Goal: Task Accomplishment & Management: Use online tool/utility

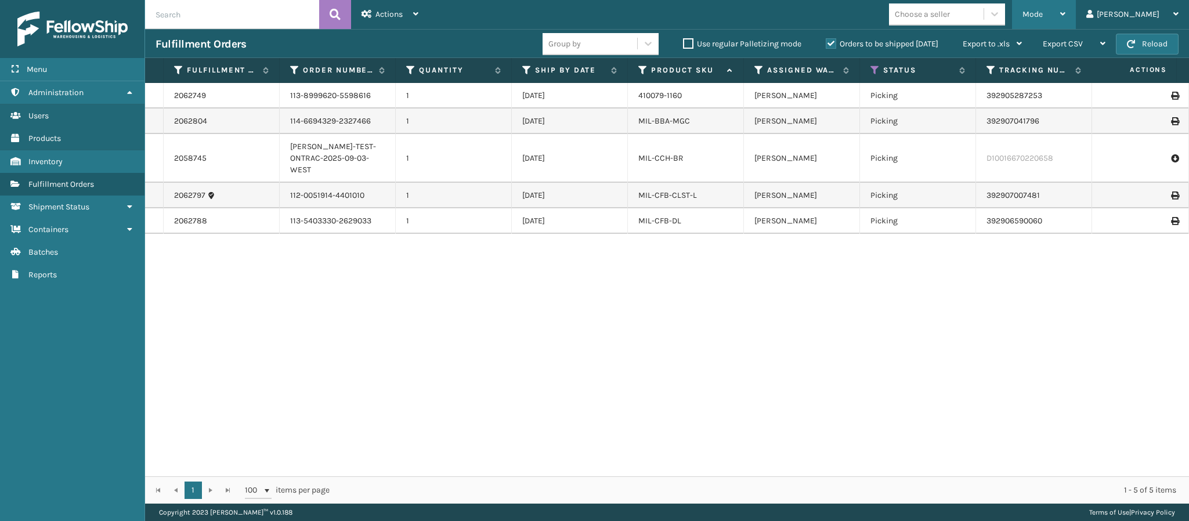
click at [1065, 11] on div "Mode" at bounding box center [1044, 14] width 43 height 29
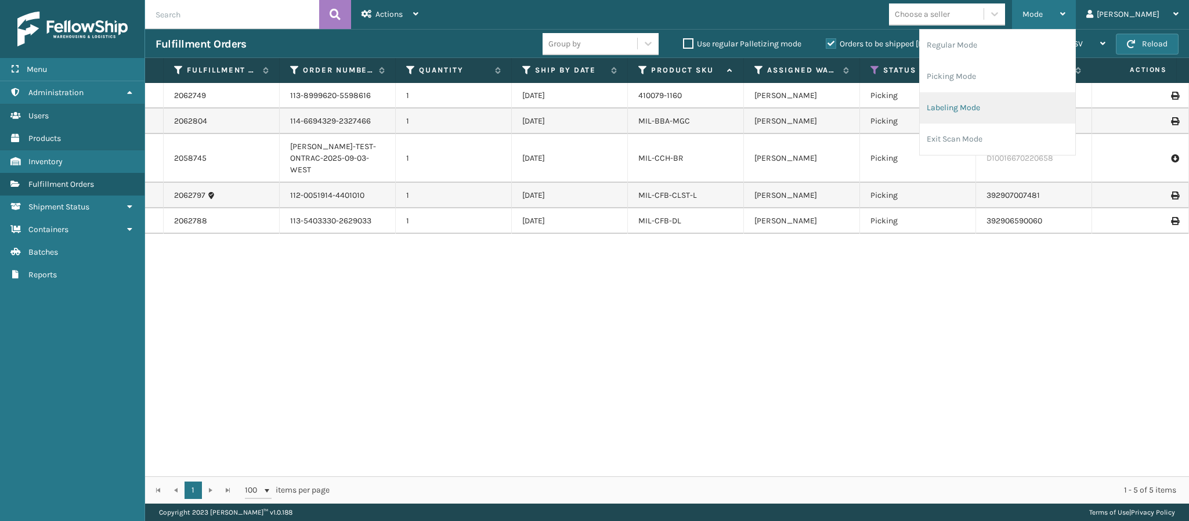
click at [1009, 103] on li "Labeling Mode" at bounding box center [998, 107] width 156 height 31
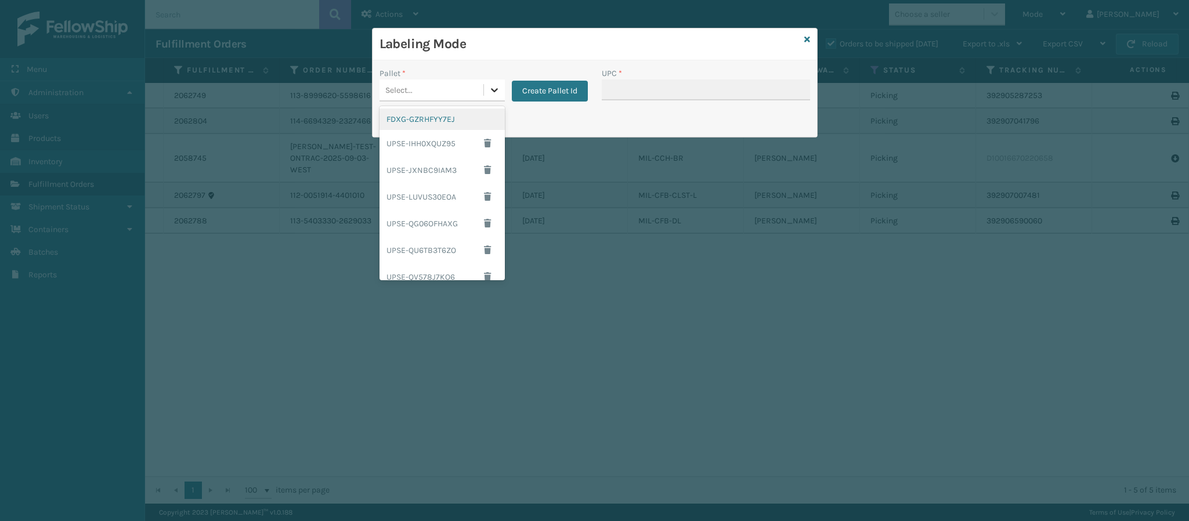
click at [491, 91] on icon at bounding box center [495, 90] width 12 height 12
click at [447, 118] on div "FDXG-GZRHFYY7EJ" at bounding box center [442, 119] width 125 height 21
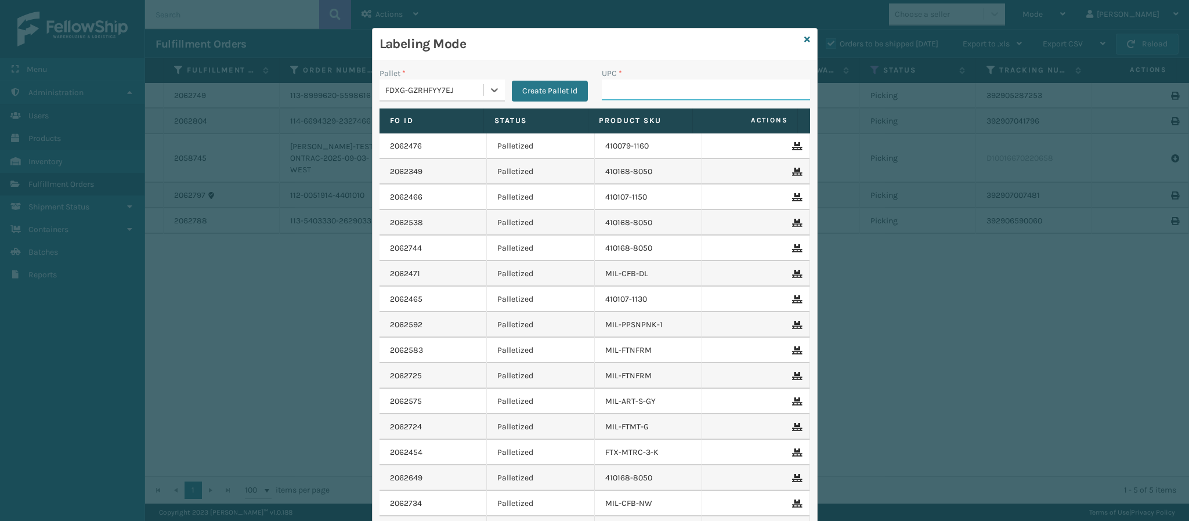
click at [625, 97] on input "UPC *" at bounding box center [706, 90] width 208 height 21
type input "849986009504"
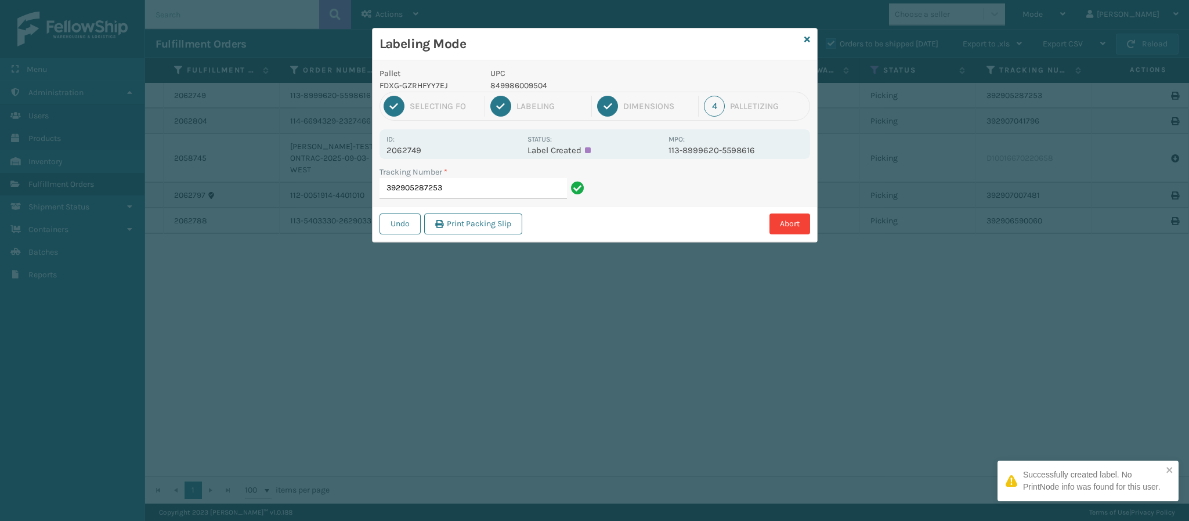
click at [413, 148] on p "2062749" at bounding box center [453, 150] width 134 height 10
copy p "2062749"
click at [462, 192] on input "392905287253" at bounding box center [473, 188] width 187 height 21
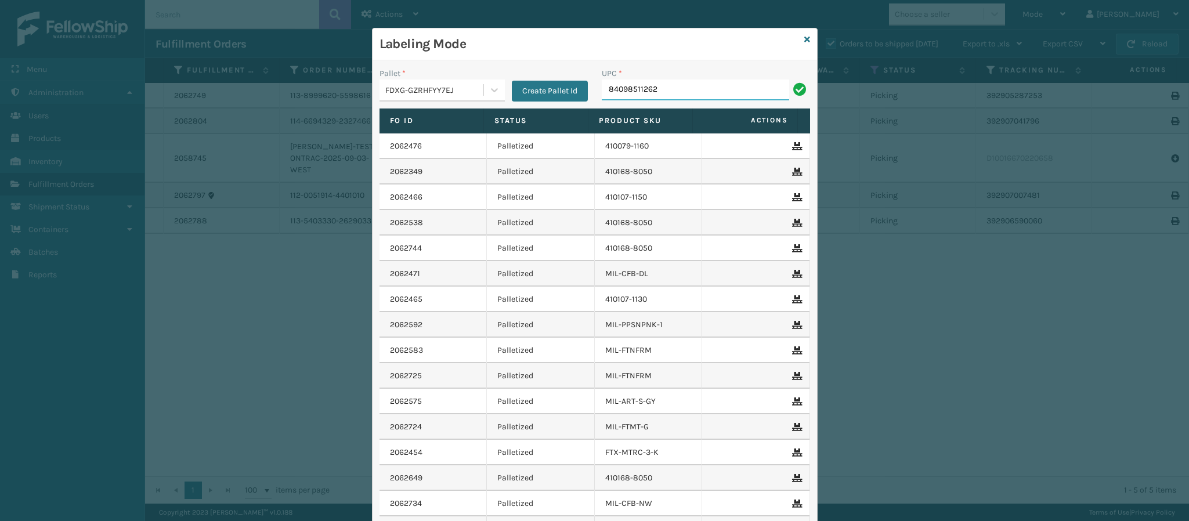
type input "840985112622"
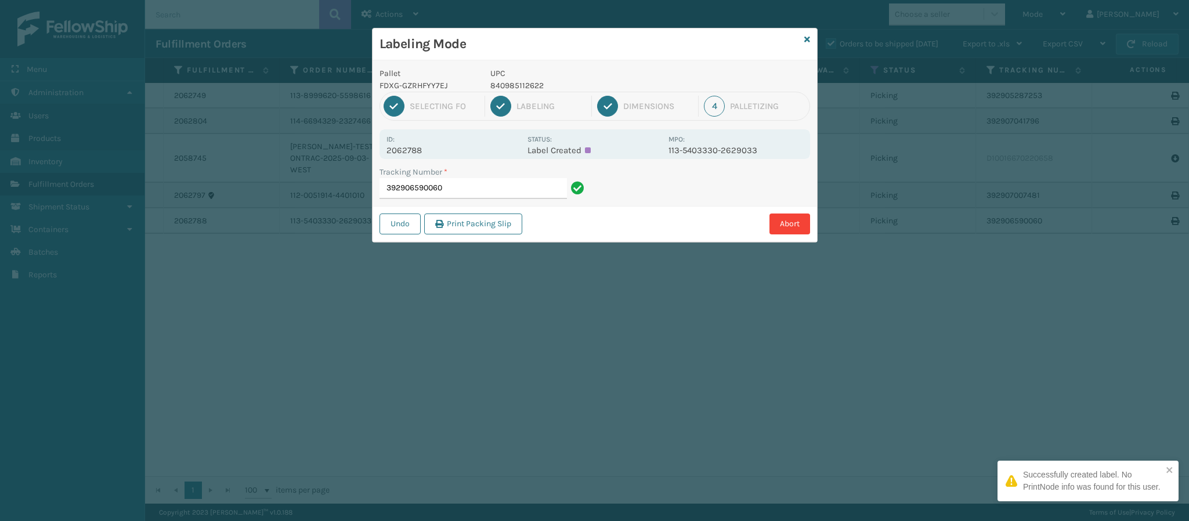
click at [413, 154] on p "2062788" at bounding box center [453, 150] width 134 height 10
copy p "2062788"
click at [486, 189] on input "392906590060" at bounding box center [473, 188] width 187 height 21
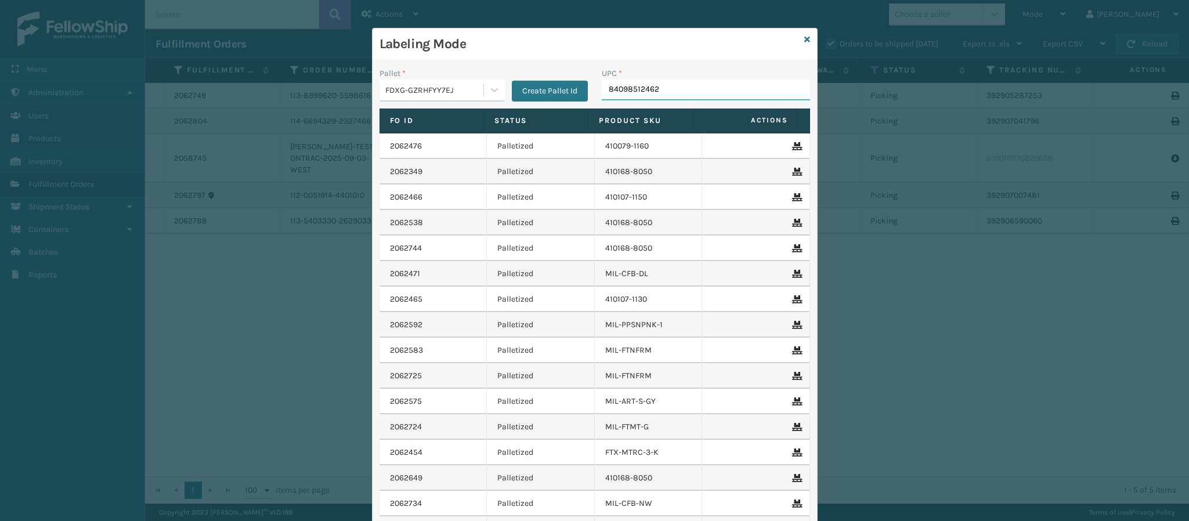
type input "840985124625"
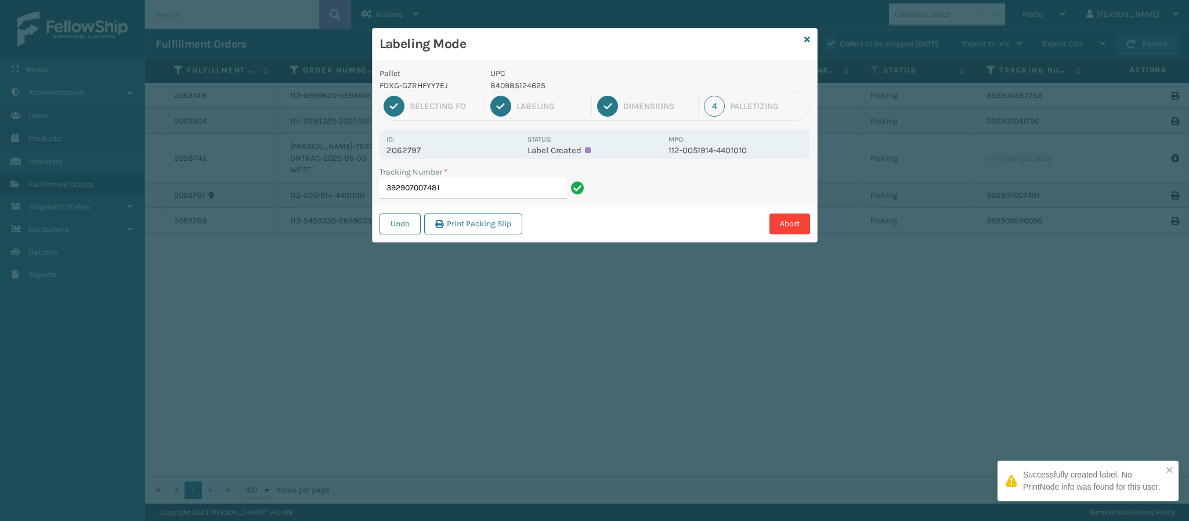
click at [417, 151] on p "2062797" at bounding box center [453, 150] width 134 height 10
copy p "2062797"
click at [472, 185] on input "392907007481" at bounding box center [473, 188] width 187 height 21
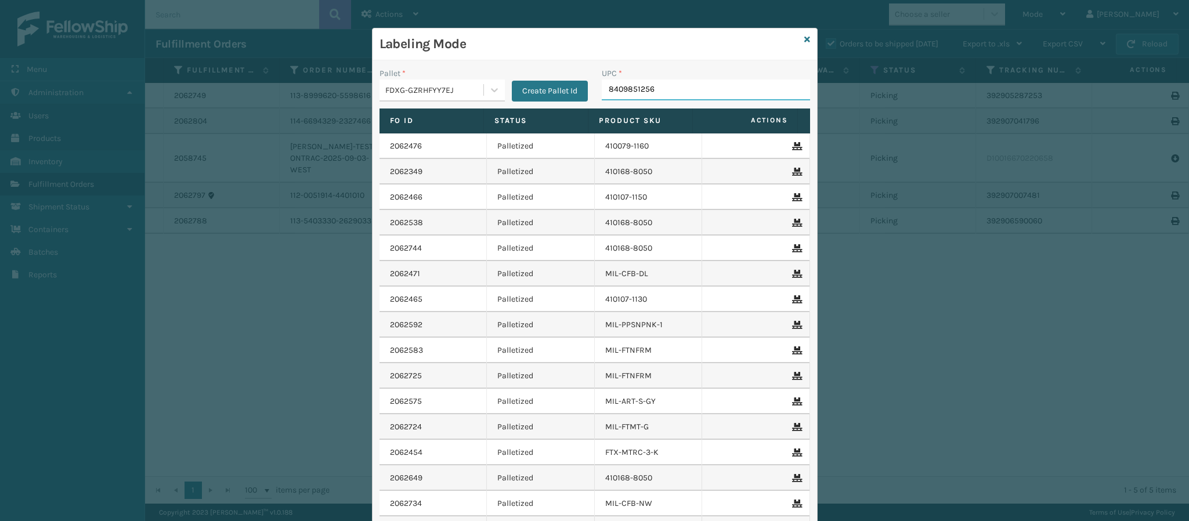
type input "84098512563"
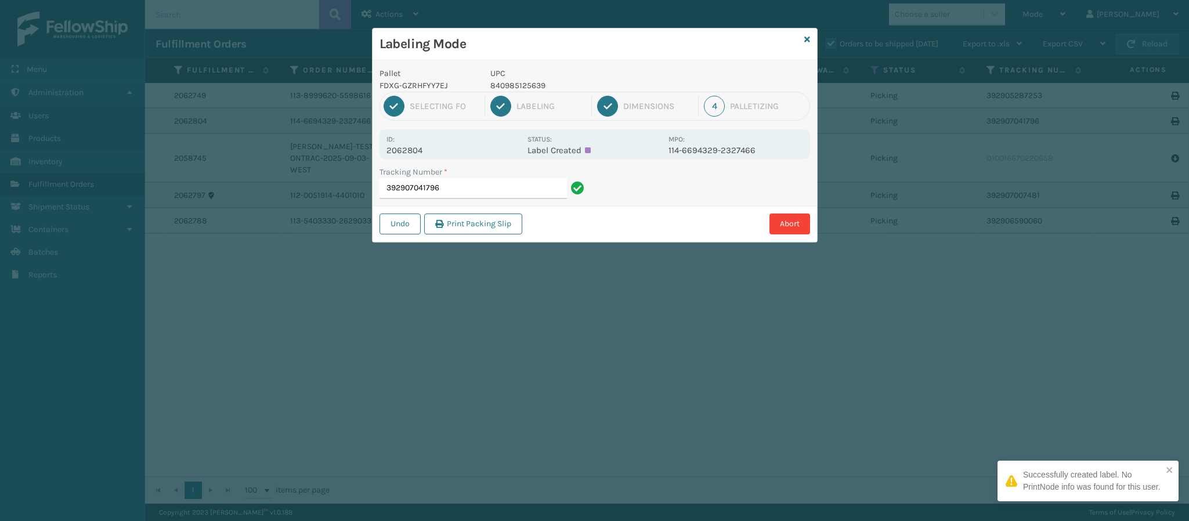
click at [417, 150] on p "2062804" at bounding box center [453, 150] width 134 height 10
copy p "2062804"
click at [489, 187] on input "392907041796" at bounding box center [473, 188] width 187 height 21
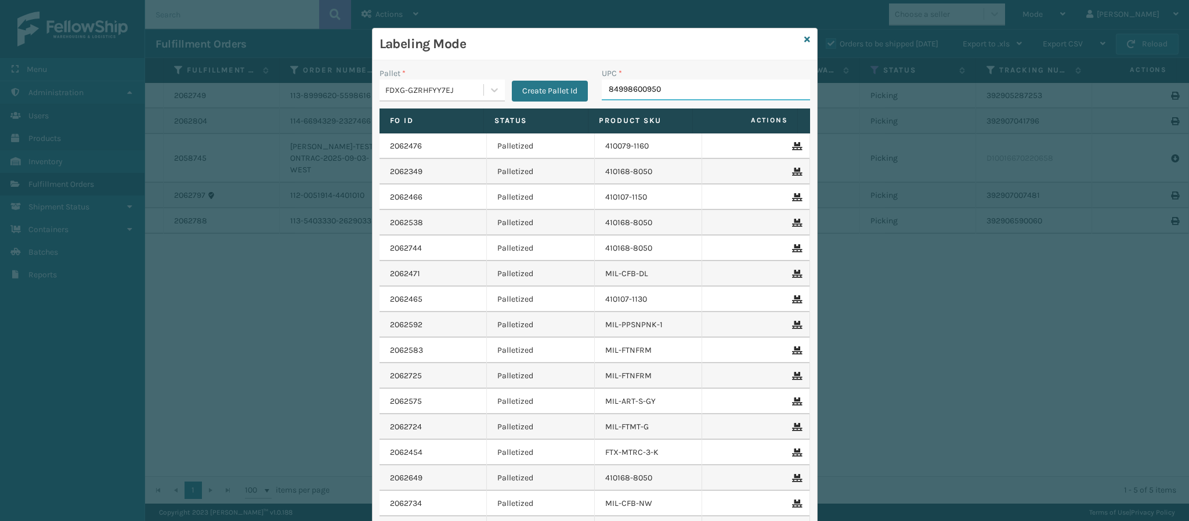
type input "849986009504"
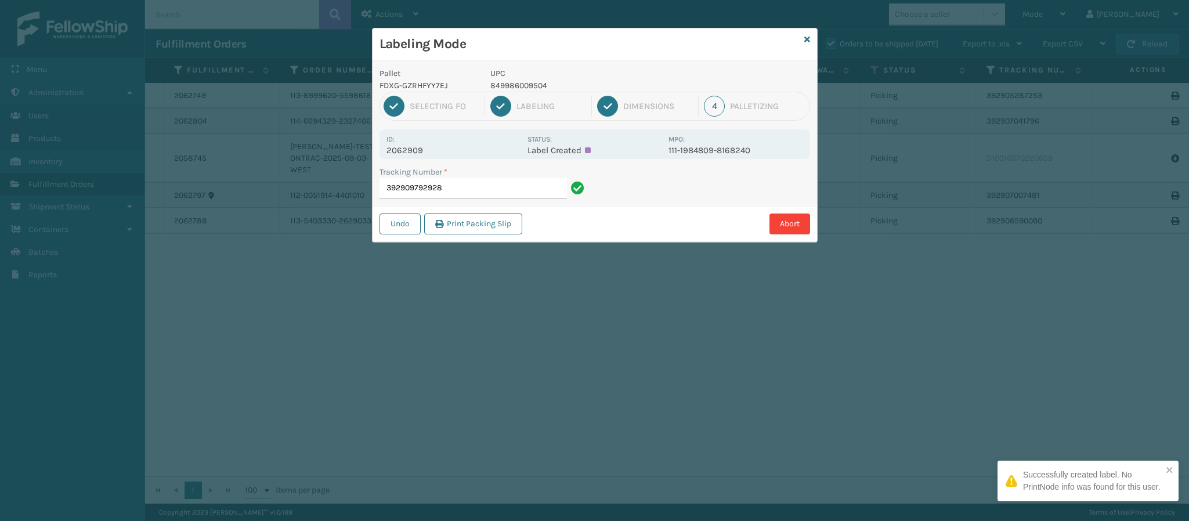
click at [418, 150] on p "2062909" at bounding box center [453, 150] width 134 height 10
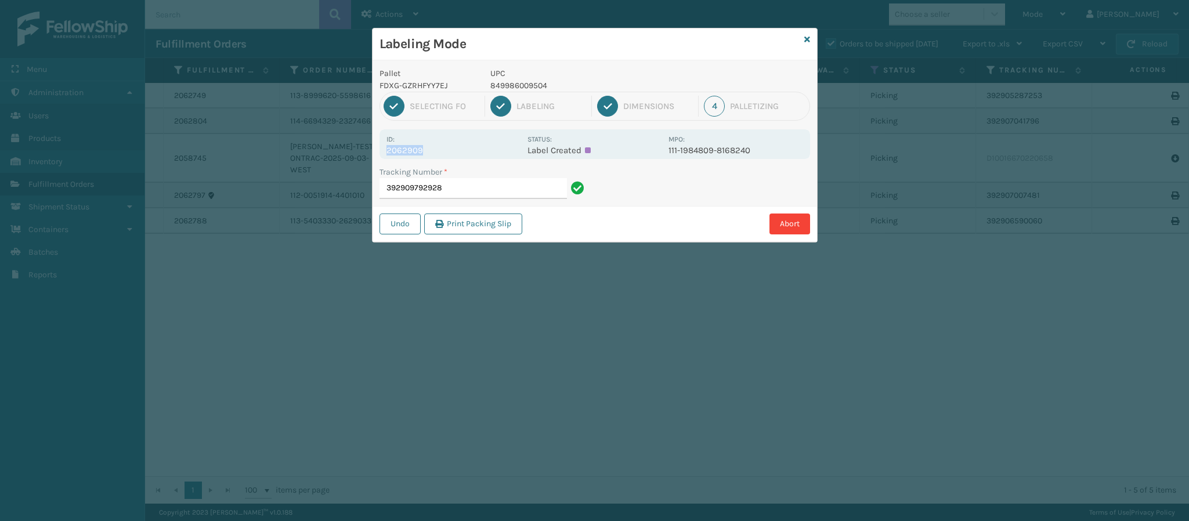
copy p "2062909"
click at [472, 194] on input "392909792928" at bounding box center [473, 188] width 187 height 21
click at [472, 192] on input "392909792928" at bounding box center [473, 188] width 187 height 21
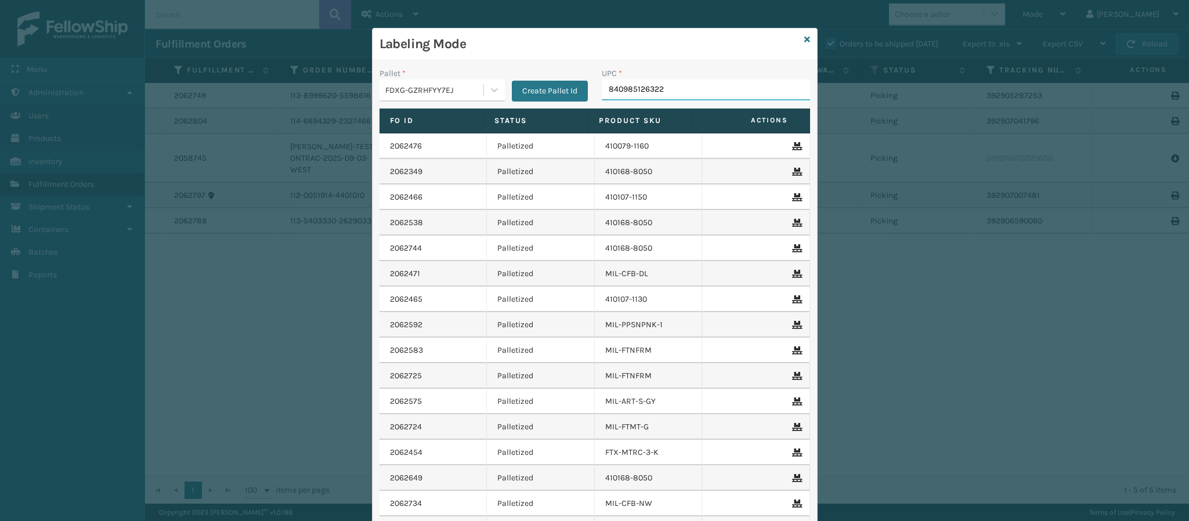
type input "840985126322"
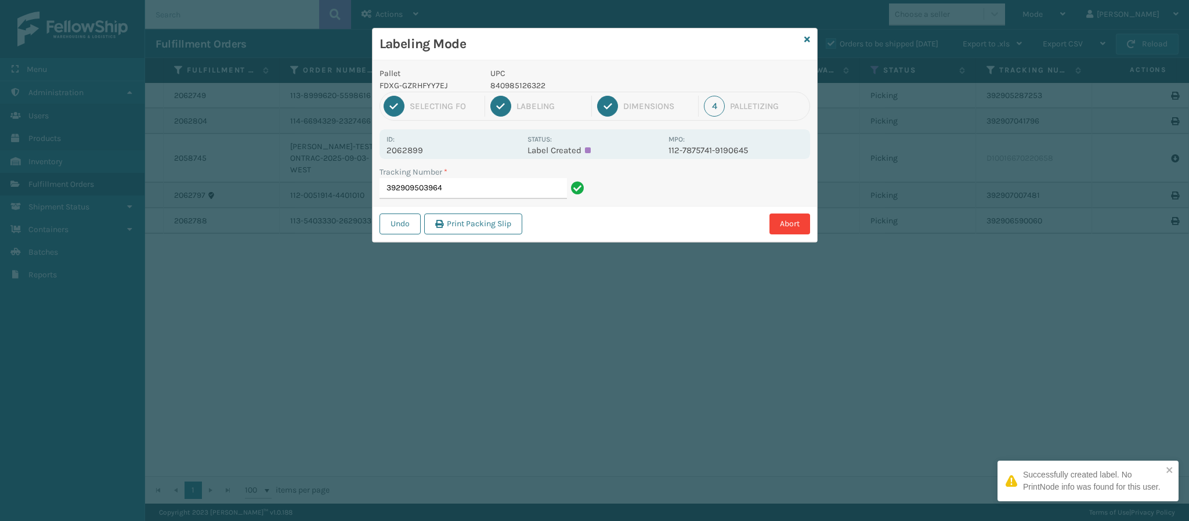
click at [424, 149] on p "2062899" at bounding box center [453, 150] width 134 height 10
copy p "2062899"
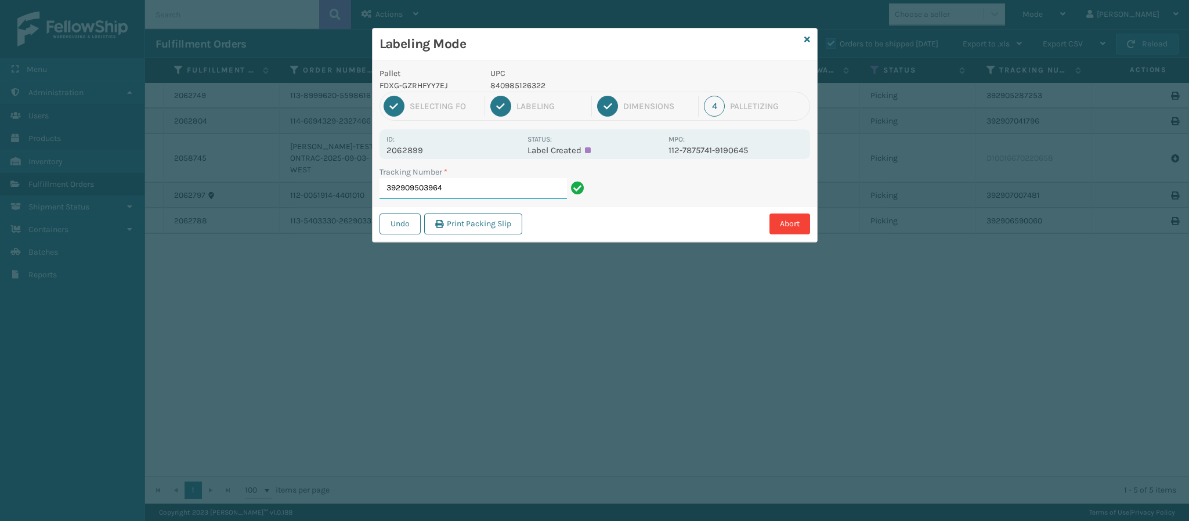
click at [469, 194] on input "392909503964" at bounding box center [473, 188] width 187 height 21
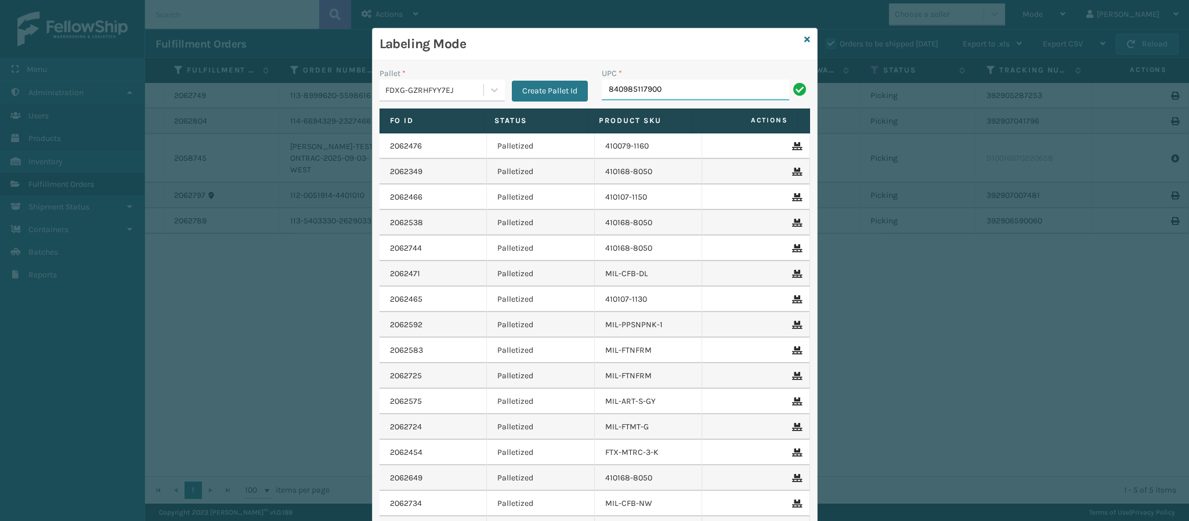
type input "840985117900"
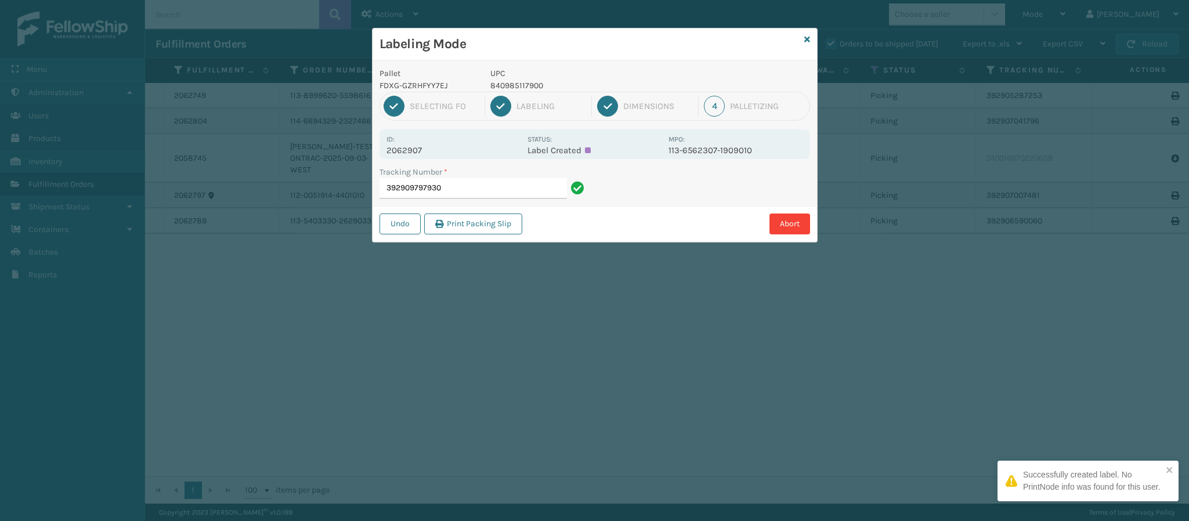
click at [420, 155] on p "2062907" at bounding box center [453, 150] width 134 height 10
copy p "2062907"
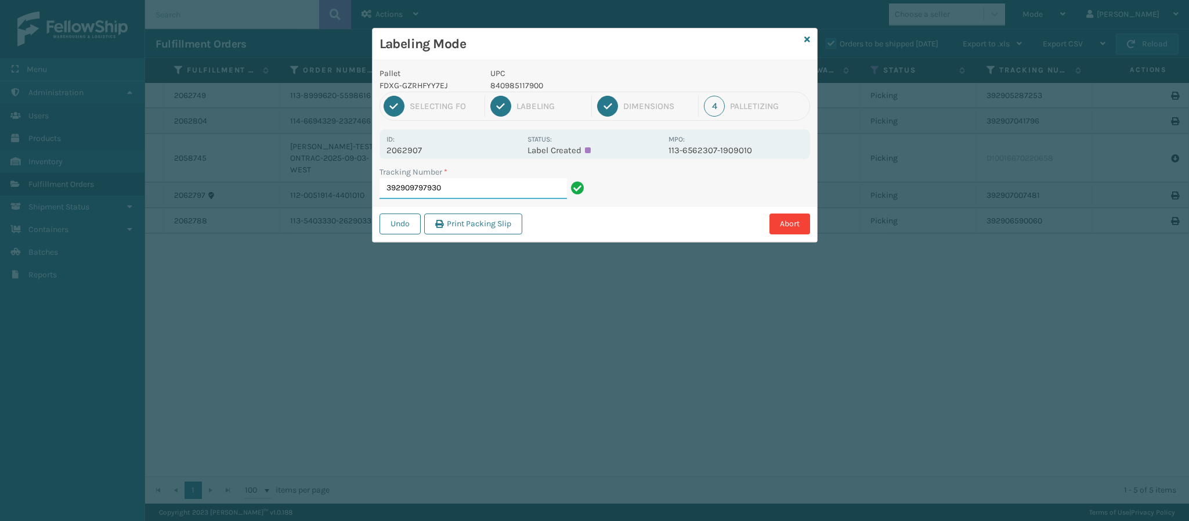
click at [448, 187] on input "392909797930" at bounding box center [473, 188] width 187 height 21
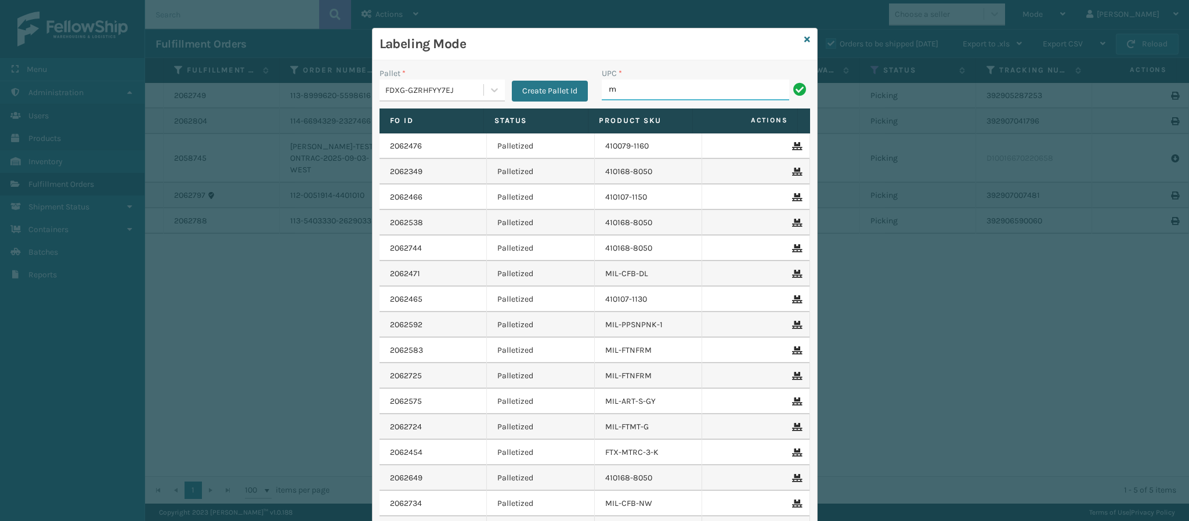
type input "MIL-HK612-6"
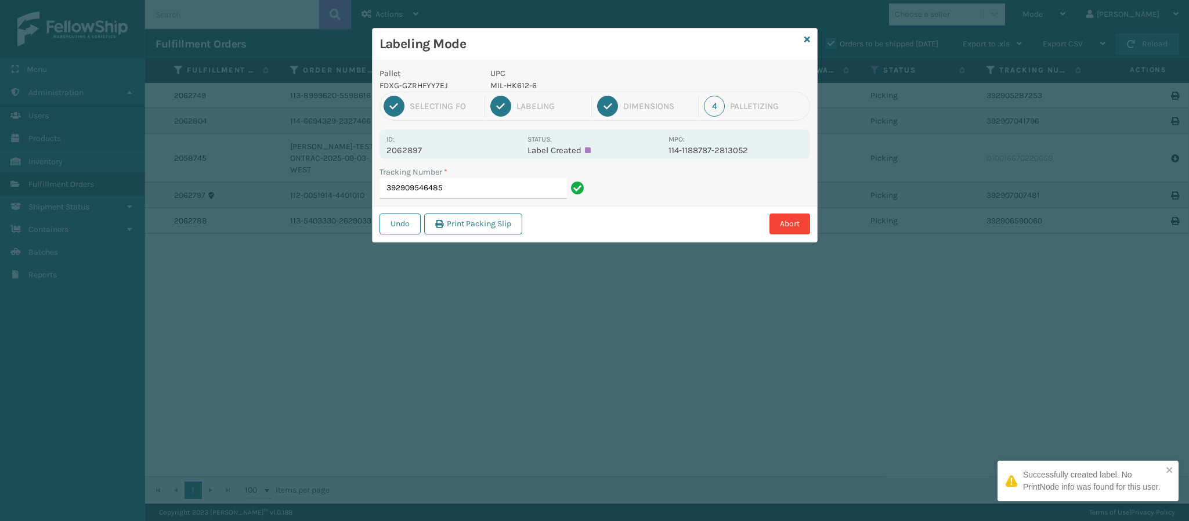
click at [406, 144] on div "Id: 2062897" at bounding box center [453, 144] width 134 height 23
click at [409, 153] on p "2062897" at bounding box center [453, 150] width 134 height 10
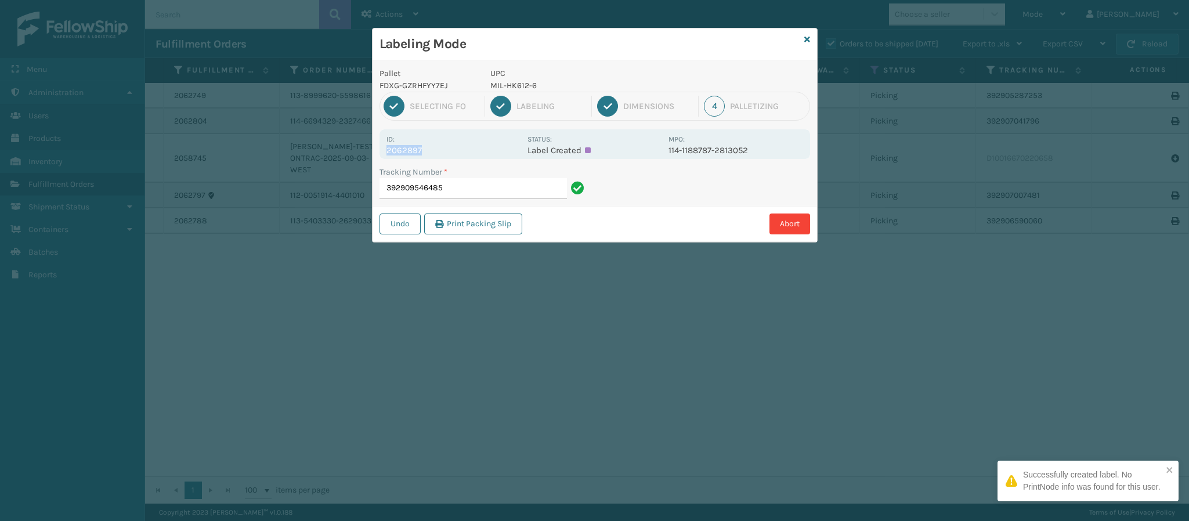
copy p "2062897"
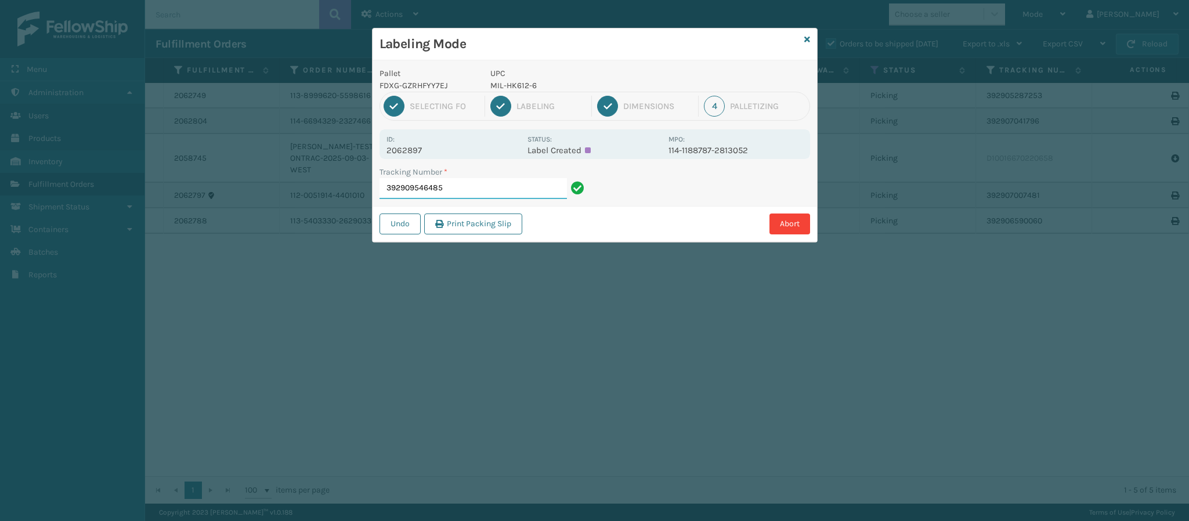
click at [457, 190] on input "392909546485" at bounding box center [473, 188] width 187 height 21
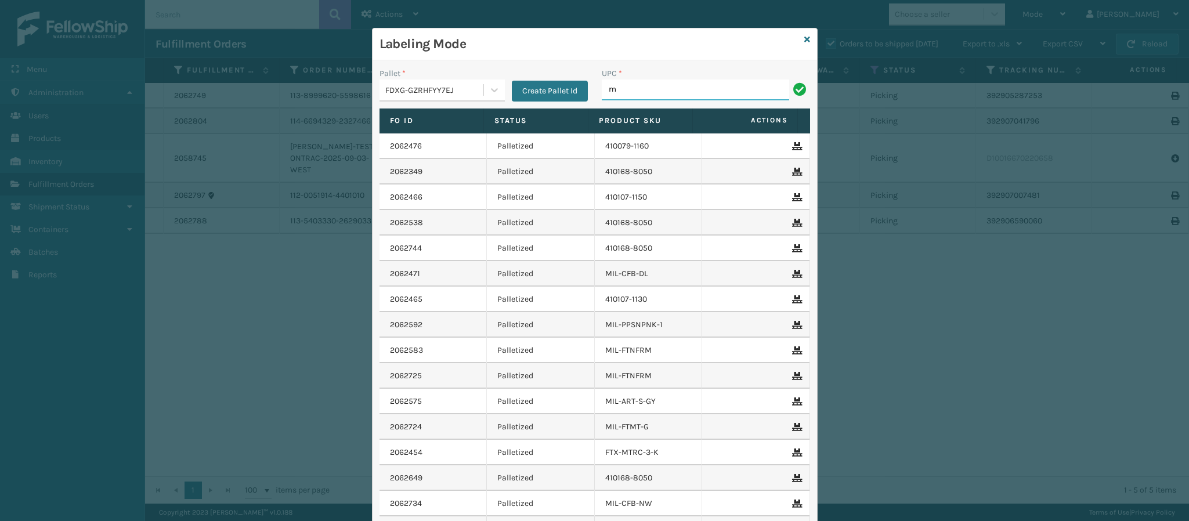
type input "MIL-HK612-6"
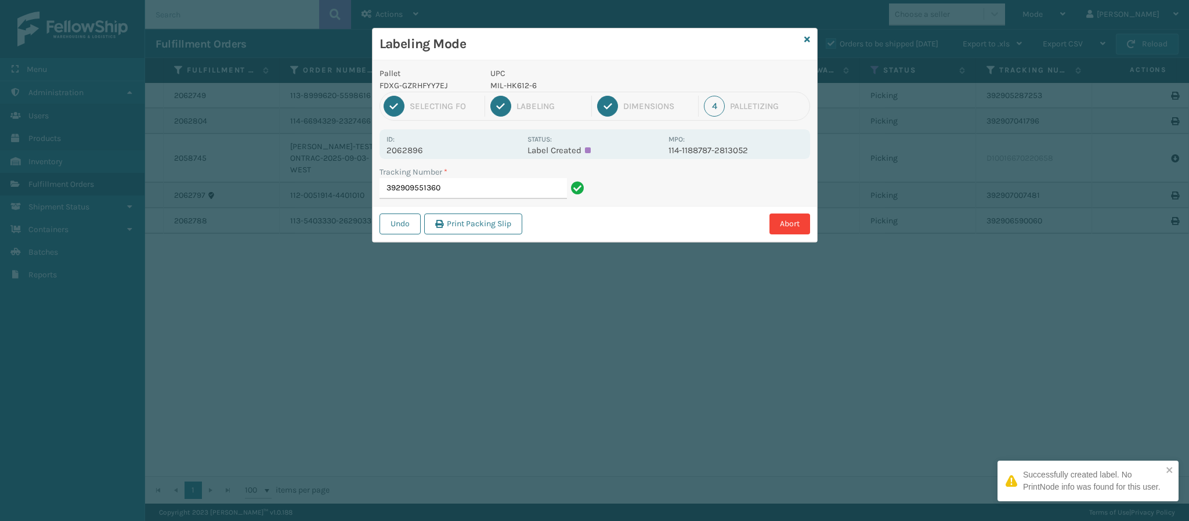
click at [422, 147] on p "2062896" at bounding box center [453, 150] width 134 height 10
copy p "2062896"
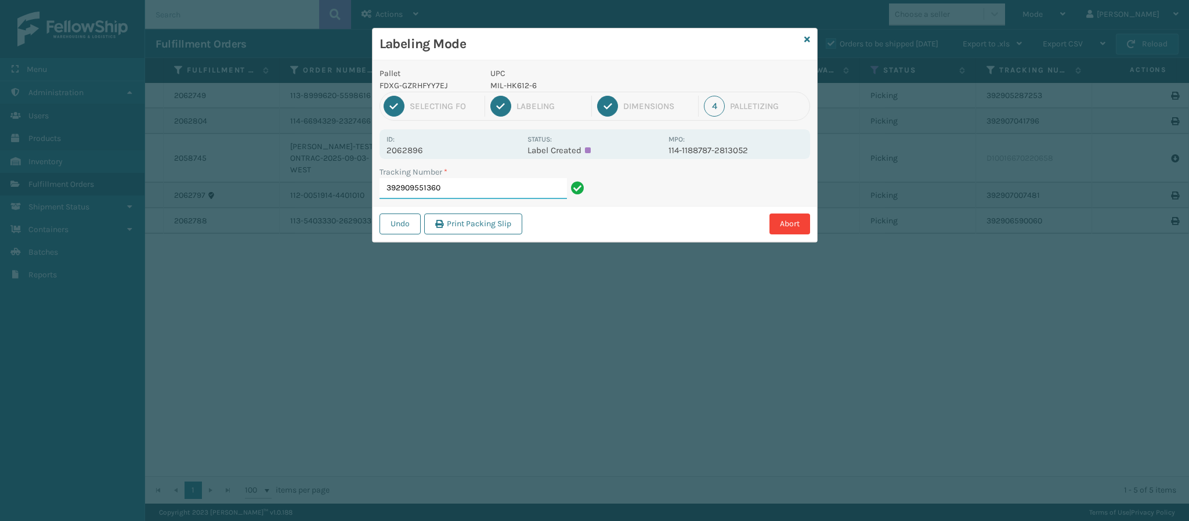
click at [464, 196] on input "392909551360" at bounding box center [473, 188] width 187 height 21
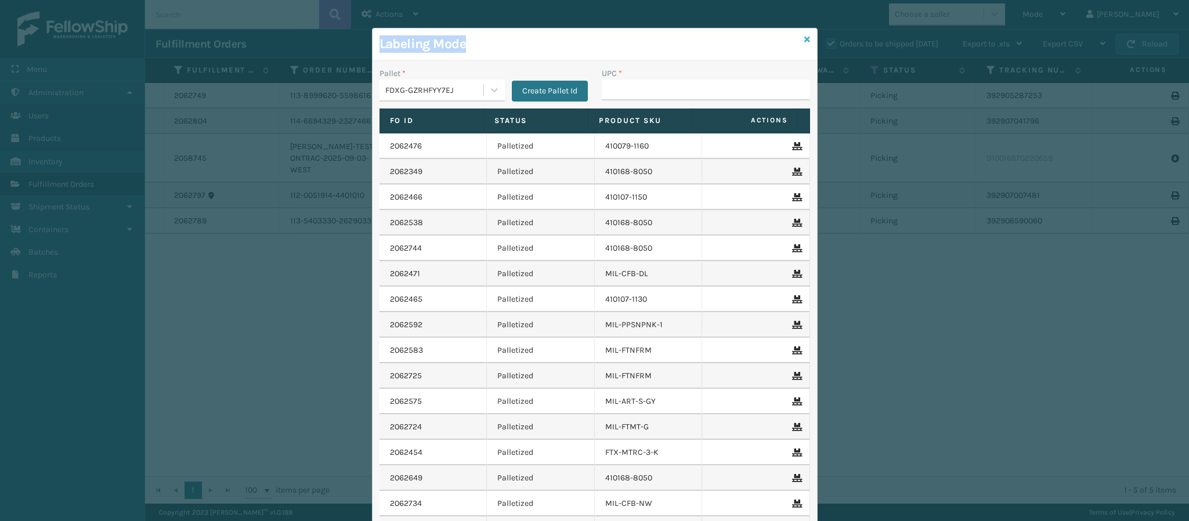
click at [799, 41] on div "Labeling Mode Pallet * FDXG-GZRHFYY7EJ Create Pallet Id UPC * Fo Id Status Prod…" at bounding box center [595, 313] width 446 height 570
click at [804, 41] on icon at bounding box center [807, 39] width 6 height 8
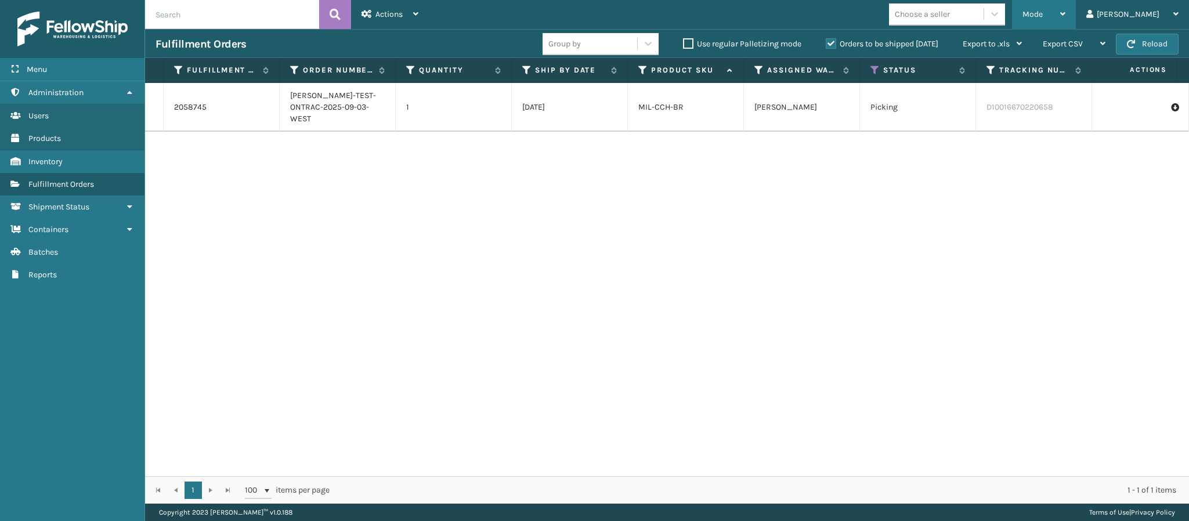
click at [1065, 16] on div "Mode" at bounding box center [1044, 14] width 43 height 29
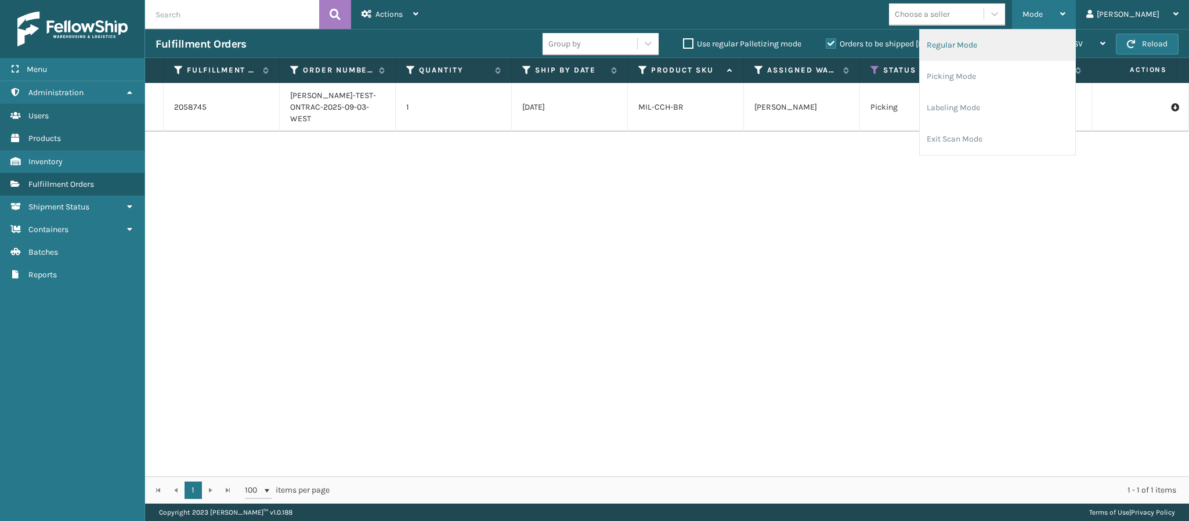
click at [1036, 40] on li "Regular Mode" at bounding box center [998, 45] width 156 height 31
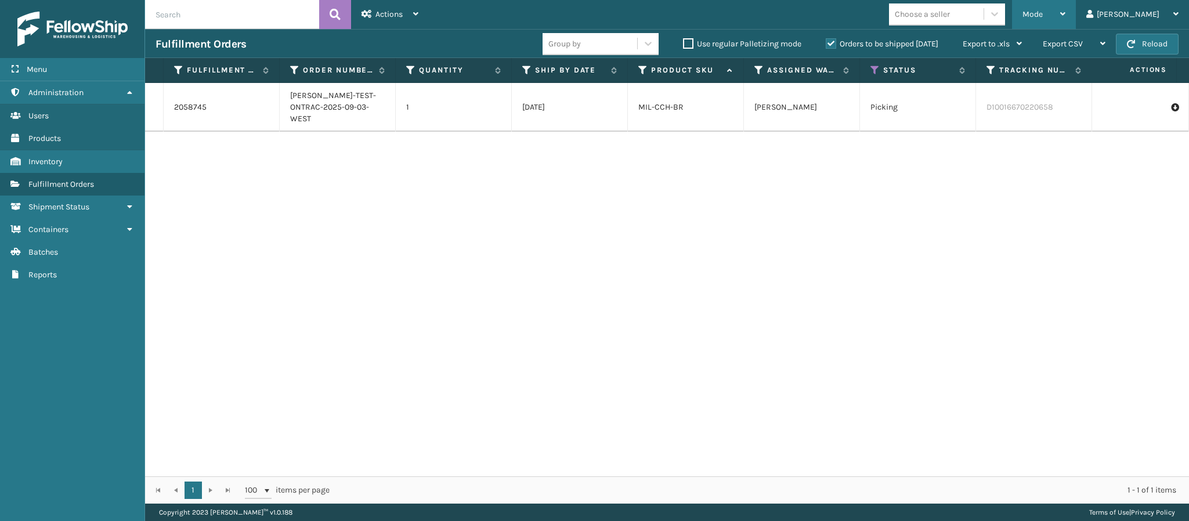
click at [1076, 18] on div "Mode Regular Mode Picking Mode Labeling Mode Exit Scan Mode" at bounding box center [1044, 14] width 64 height 29
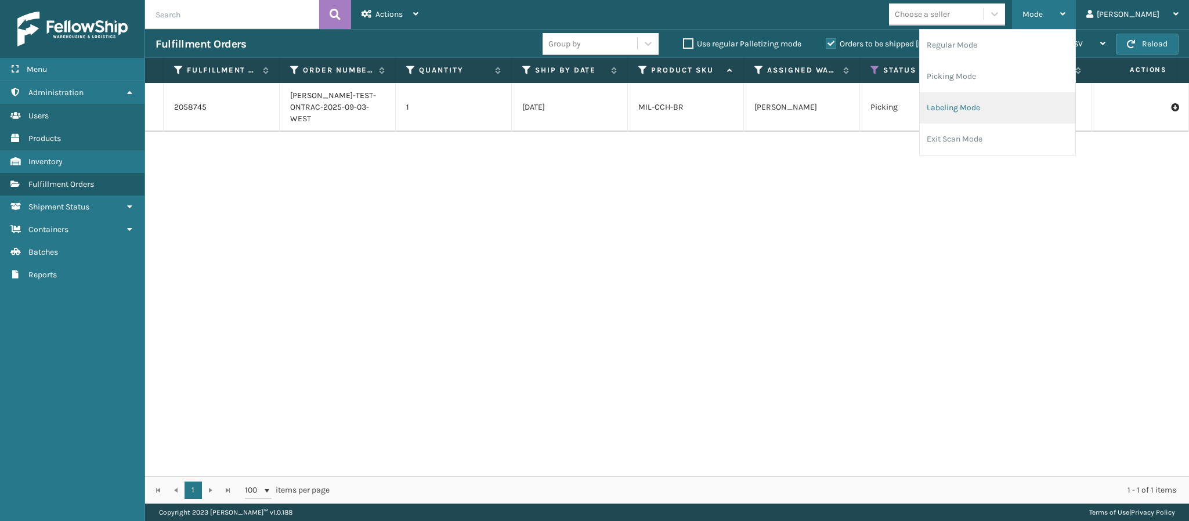
click at [1003, 112] on li "Labeling Mode" at bounding box center [998, 107] width 156 height 31
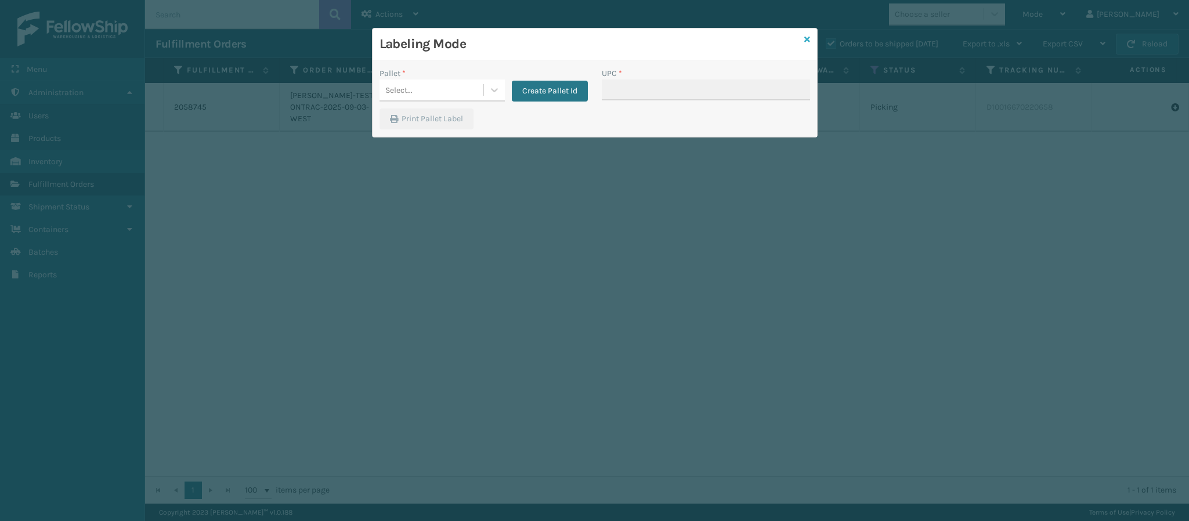
click at [808, 37] on icon at bounding box center [807, 39] width 6 height 8
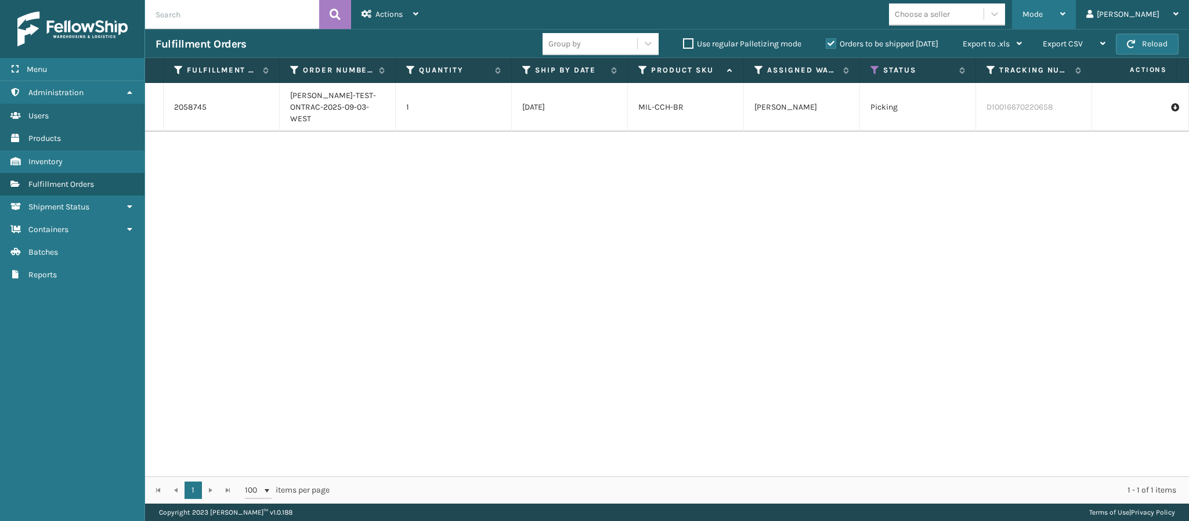
click at [1065, 23] on div "Mode" at bounding box center [1044, 14] width 43 height 29
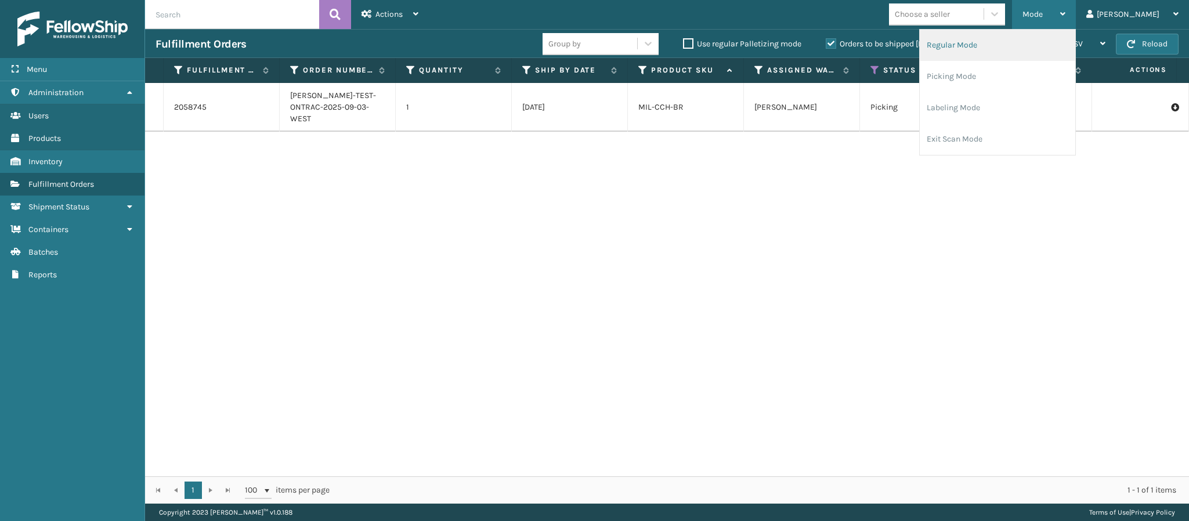
click at [1022, 49] on li "Regular Mode" at bounding box center [998, 45] width 156 height 31
